Goal: Transaction & Acquisition: Purchase product/service

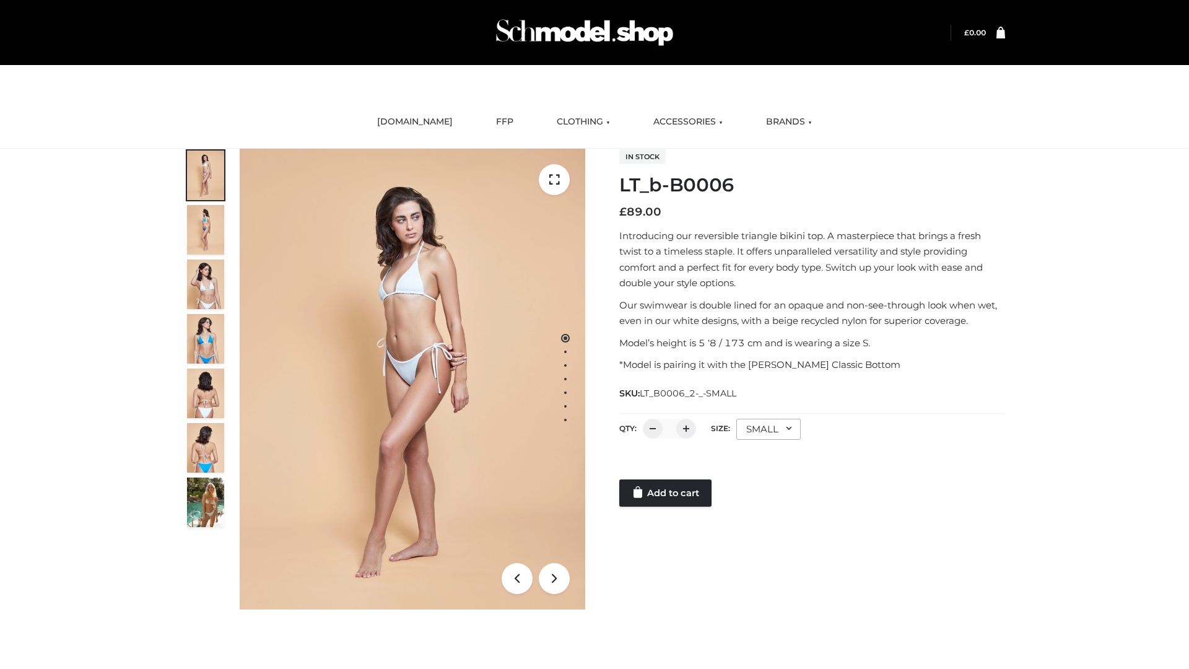
click at [666, 493] on link "Add to cart" at bounding box center [665, 492] width 92 height 27
